Goal: Task Accomplishment & Management: Use online tool/utility

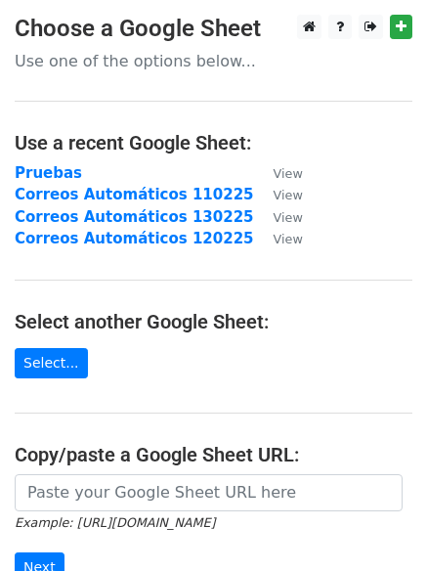
click at [150, 386] on main "Choose a Google Sheet Use one of the options below... Use a recent Google Sheet…" at bounding box center [213, 351] width 427 height 673
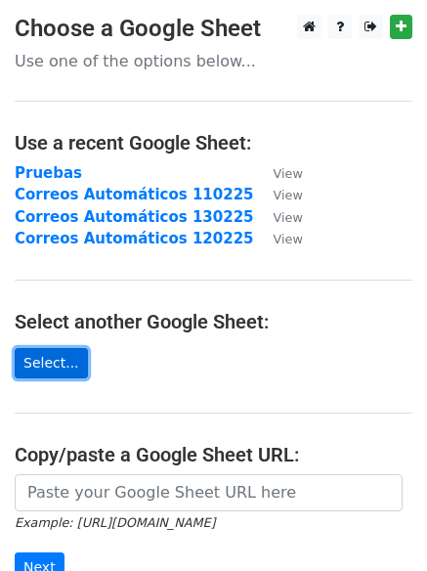
click at [55, 369] on link "Select..." at bounding box center [51, 363] width 73 height 30
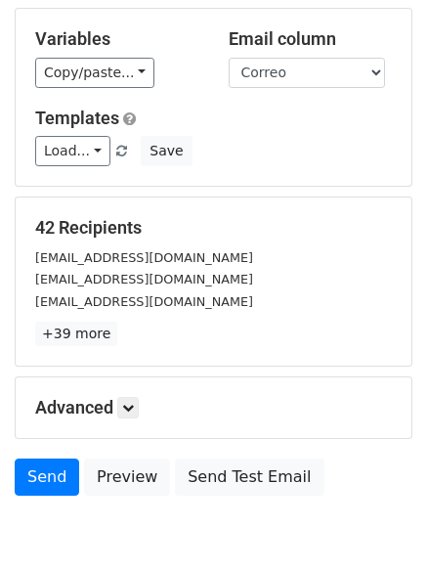
scroll to position [189, 0]
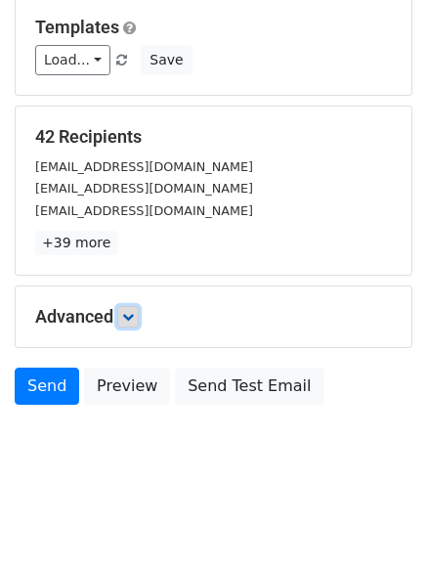
click at [134, 308] on link at bounding box center [128, 317] width 22 height 22
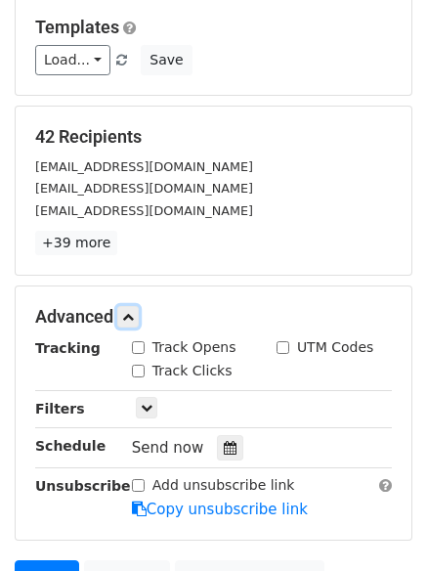
scroll to position [287, 0]
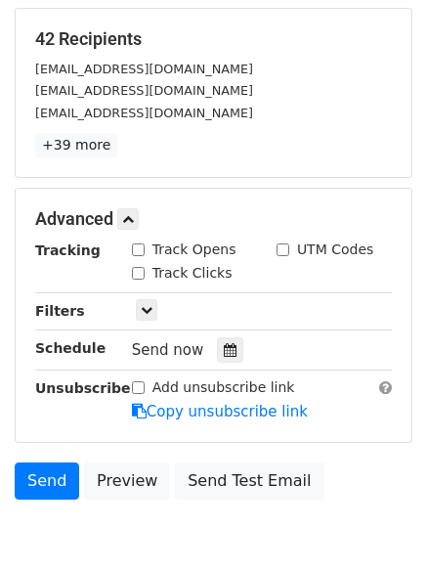
click at [141, 252] on input "Track Opens" at bounding box center [138, 250] width 13 height 13
checkbox input "true"
click at [139, 269] on input "Track Clicks" at bounding box center [138, 273] width 13 height 13
checkbox input "true"
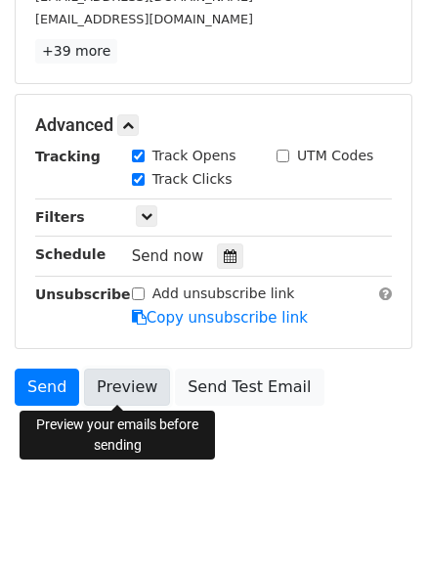
click at [107, 382] on link "Preview" at bounding box center [127, 387] width 86 height 37
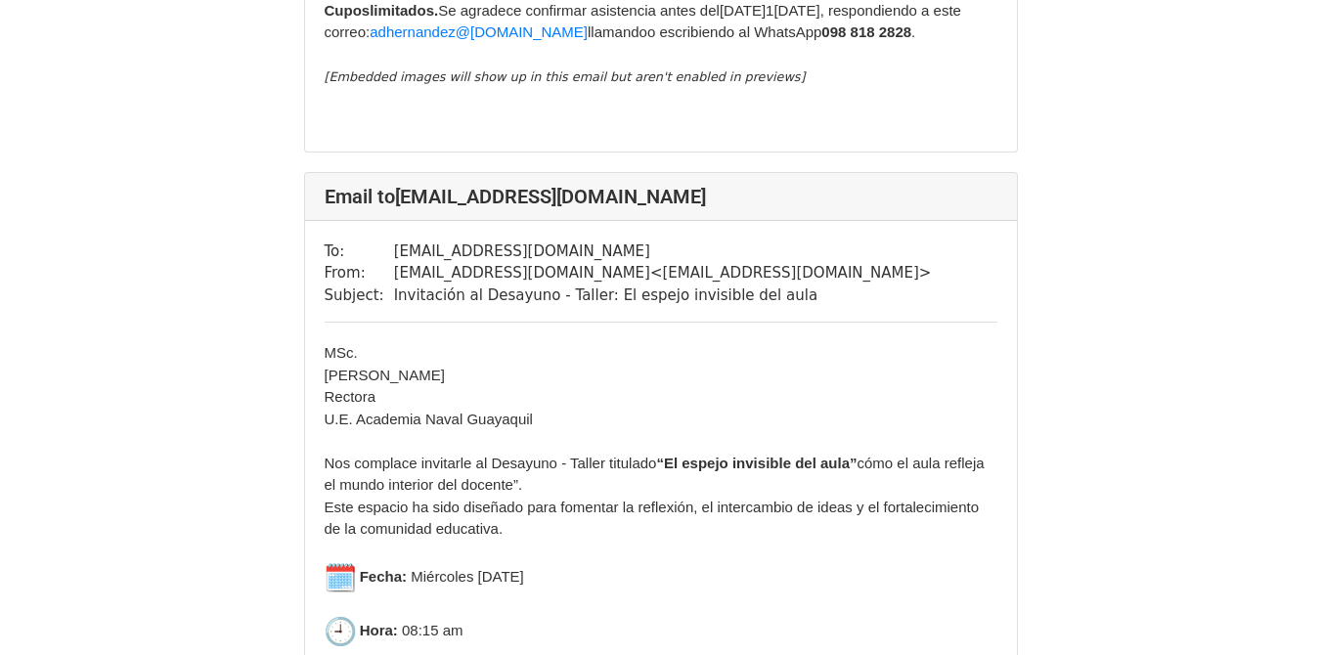
scroll to position [12226, 0]
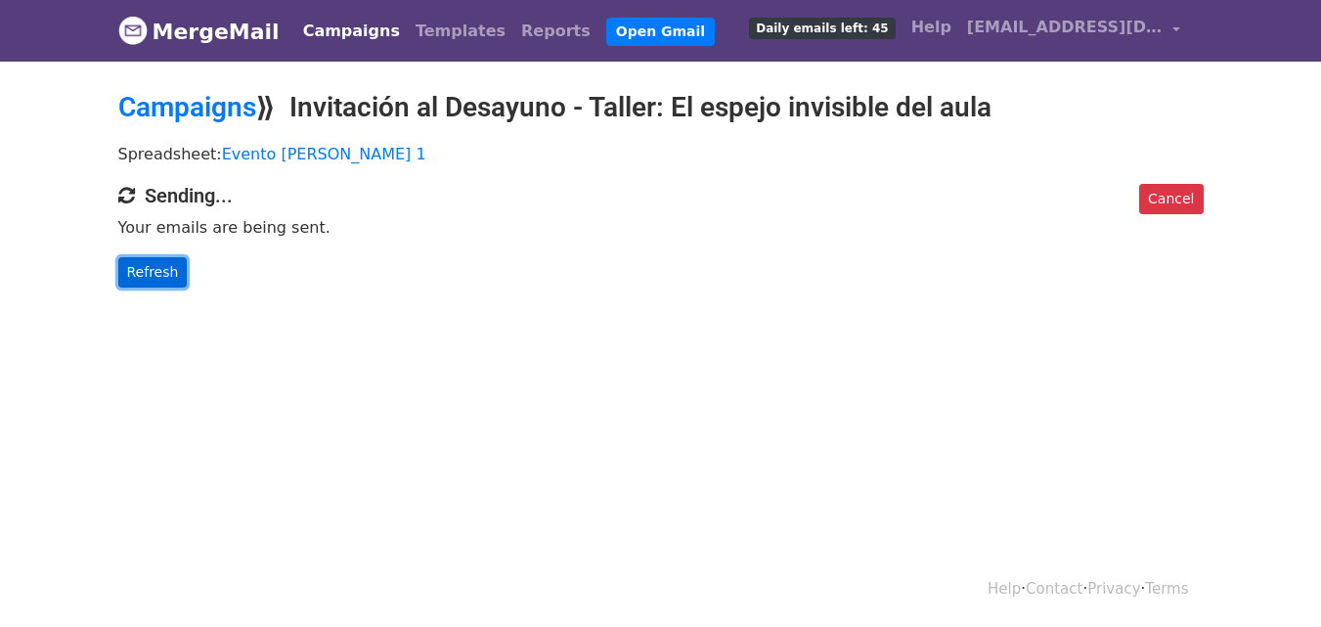
click at [148, 279] on link "Refresh" at bounding box center [152, 272] width 69 height 30
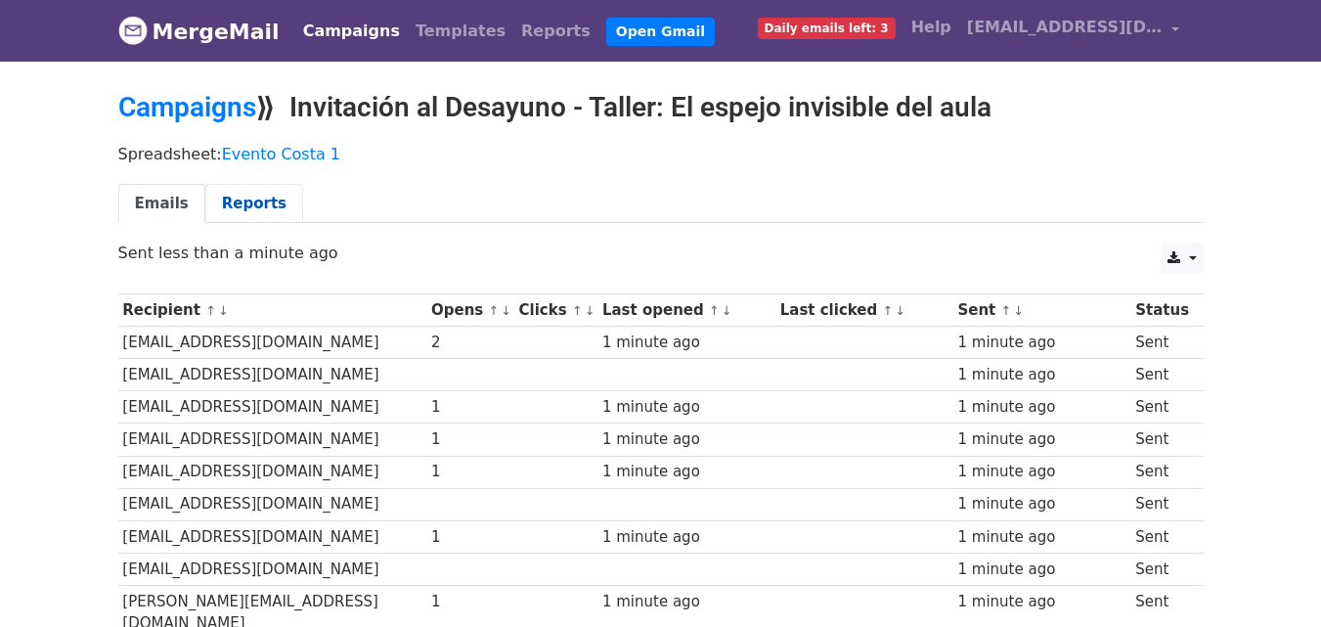
click at [246, 213] on link "Reports" at bounding box center [254, 204] width 98 height 40
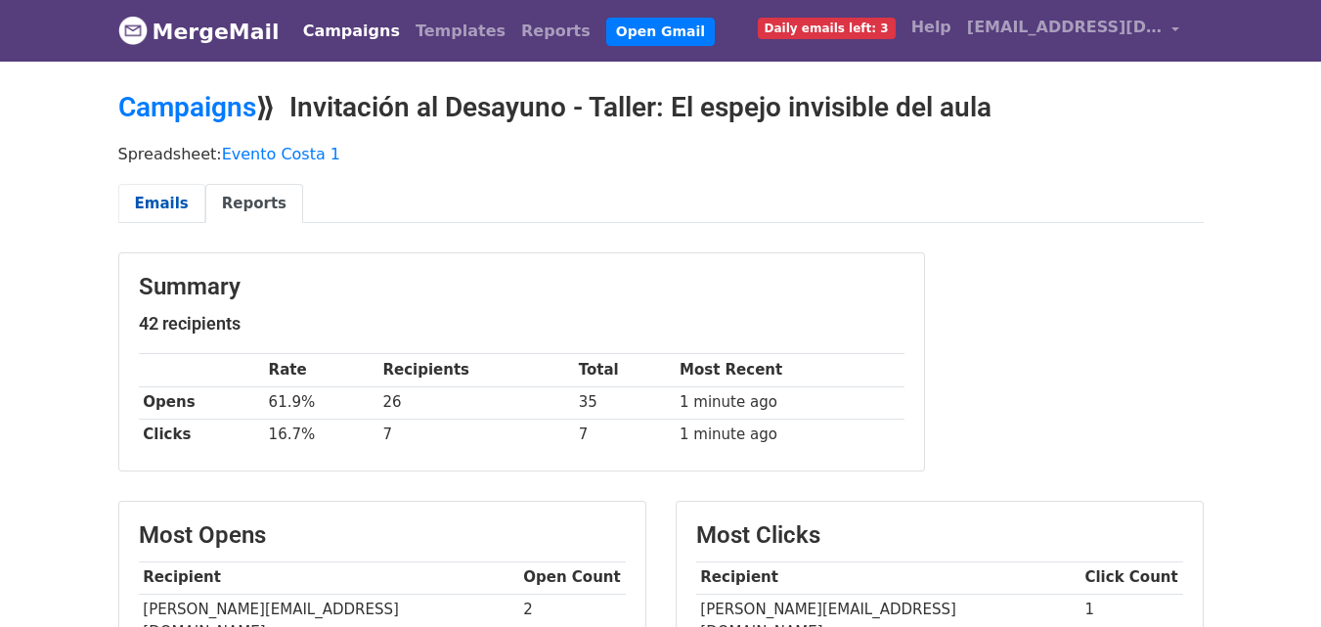
click at [147, 197] on link "Emails" at bounding box center [161, 204] width 87 height 40
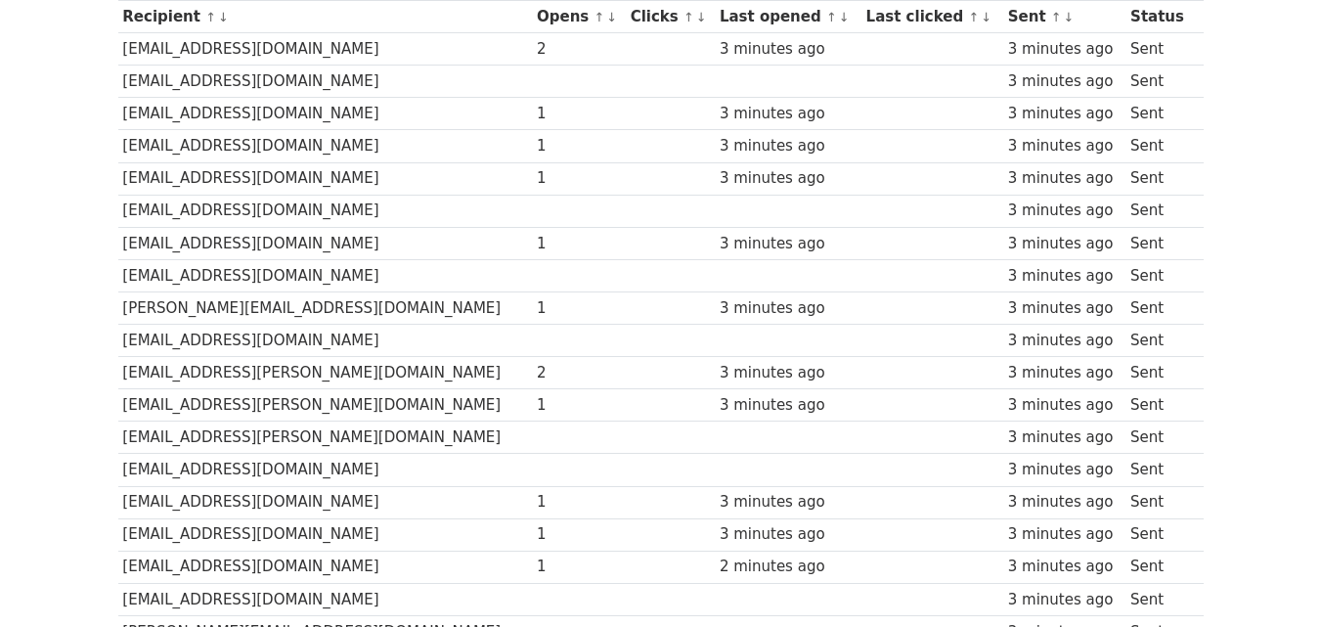
scroll to position [489, 0]
